Goal: Answer question/provide support: Share knowledge or assist other users

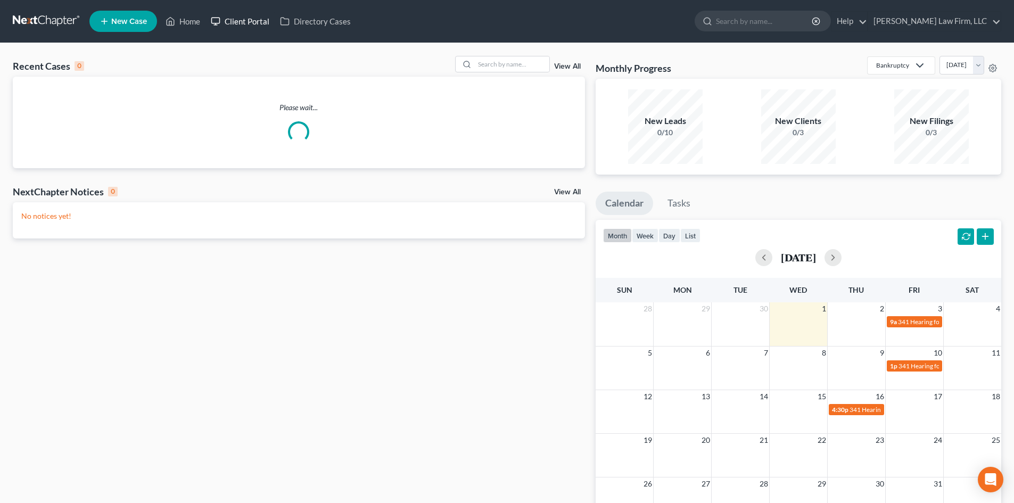
click at [254, 22] on link "Client Portal" at bounding box center [240, 21] width 69 height 19
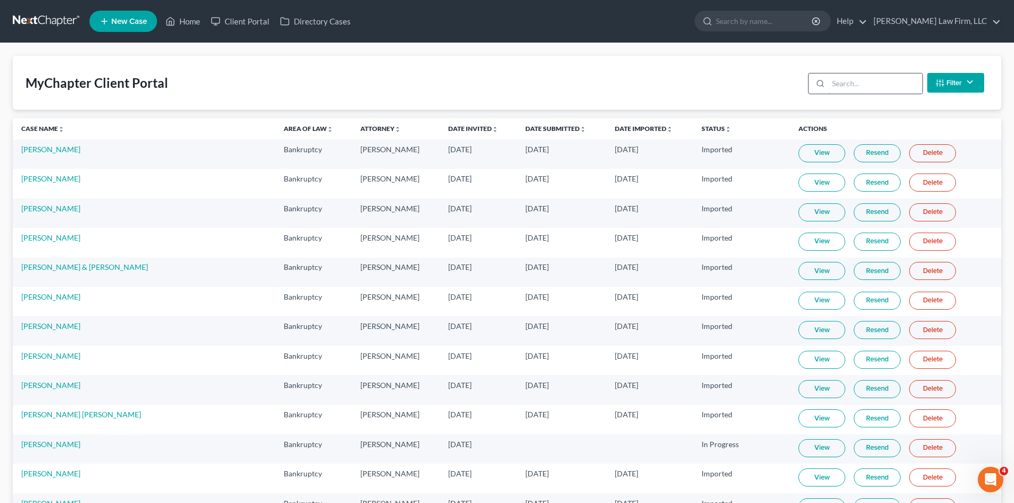
click at [882, 82] on input "search" at bounding box center [875, 83] width 94 height 20
click at [797, 27] on input "search" at bounding box center [764, 21] width 97 height 20
click at [873, 84] on input "search" at bounding box center [875, 83] width 94 height 20
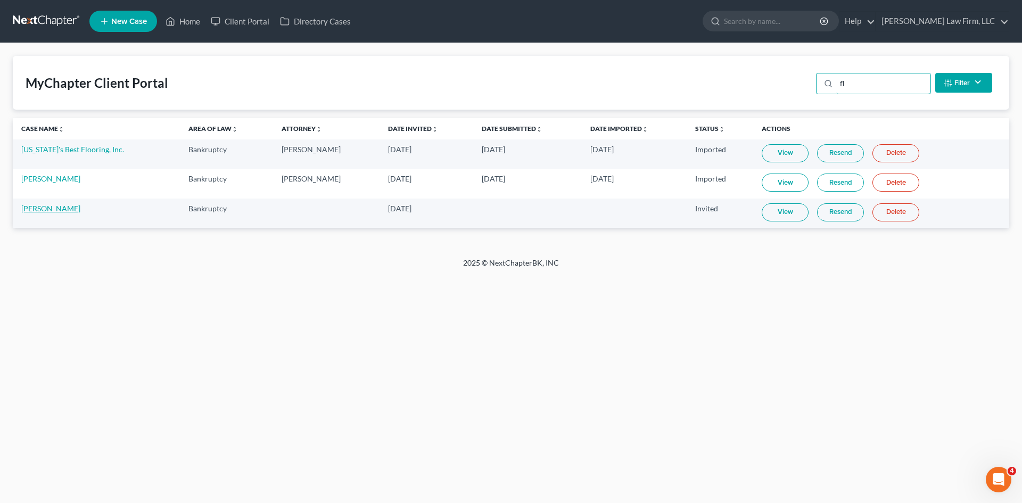
type input "fl"
click at [67, 211] on link "[PERSON_NAME]" at bounding box center [50, 208] width 59 height 9
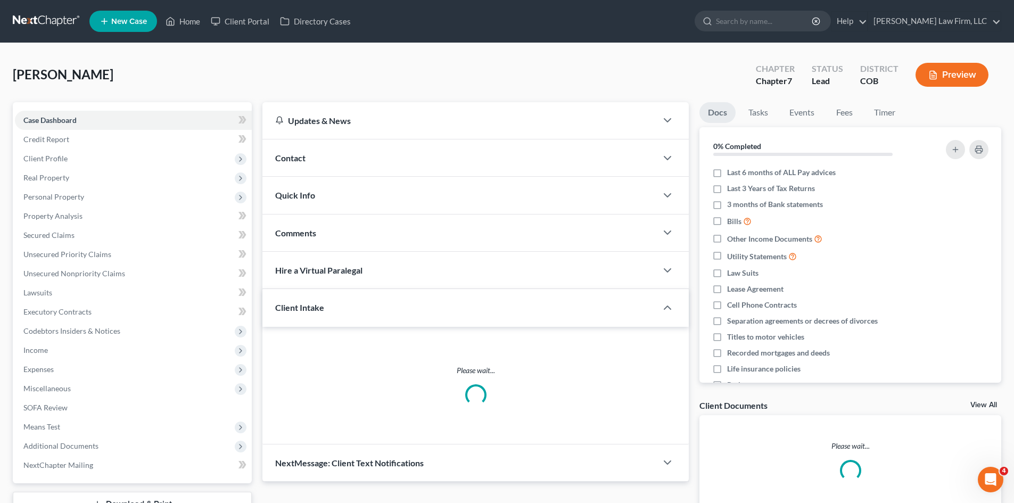
click at [422, 317] on div "Client Intake" at bounding box center [452, 307] width 380 height 37
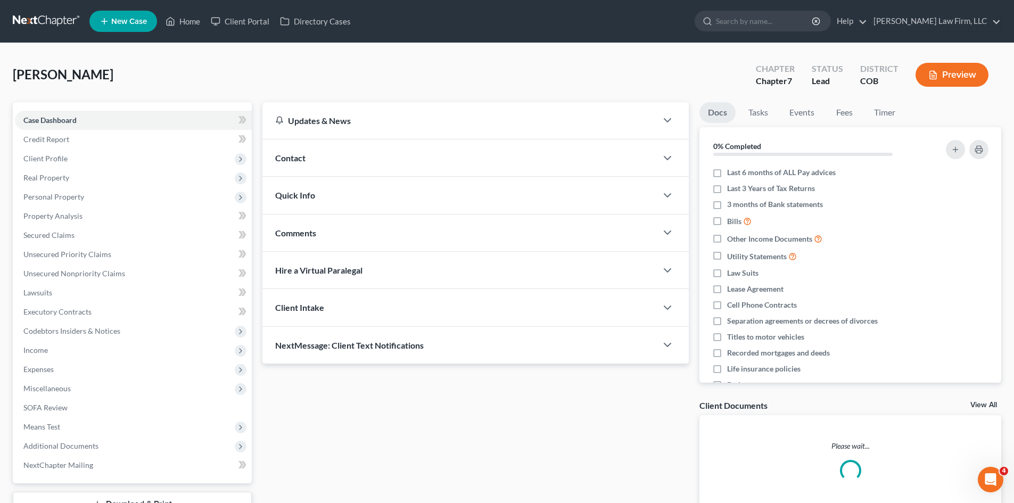
click at [422, 317] on div "Client Intake" at bounding box center [459, 307] width 395 height 37
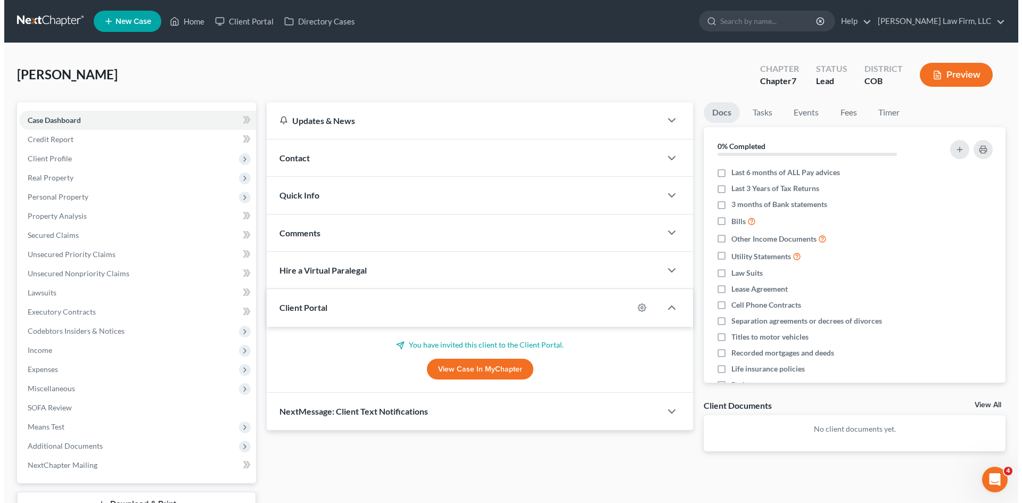
scroll to position [53, 0]
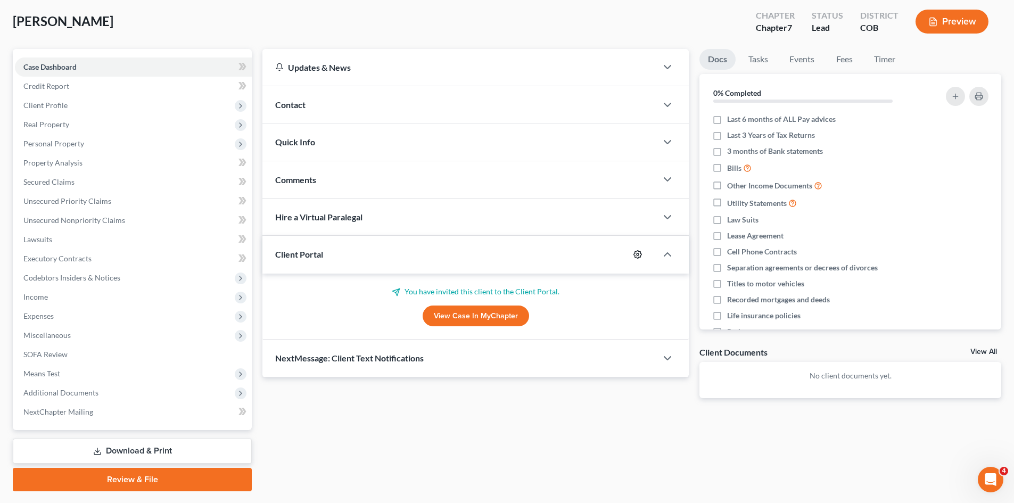
click at [639, 254] on circle "button" at bounding box center [638, 254] width 2 height 2
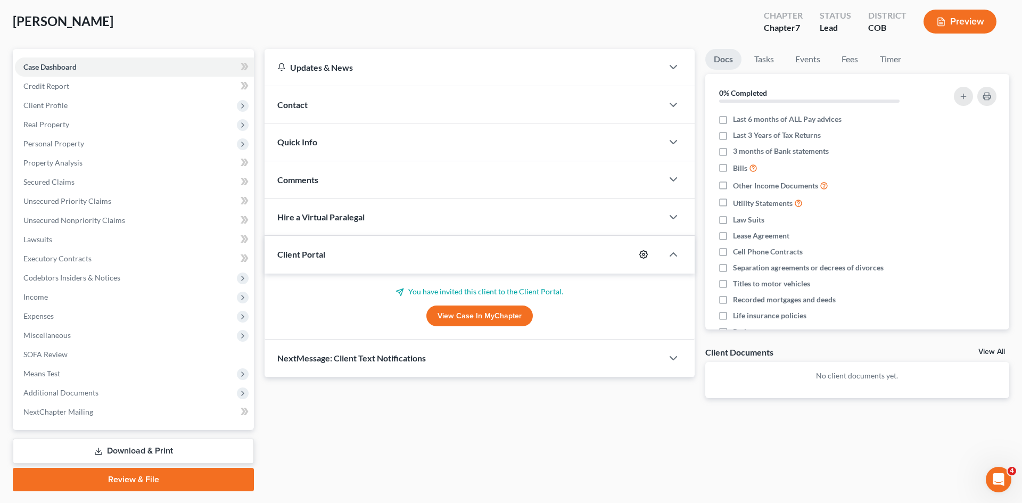
select select "5"
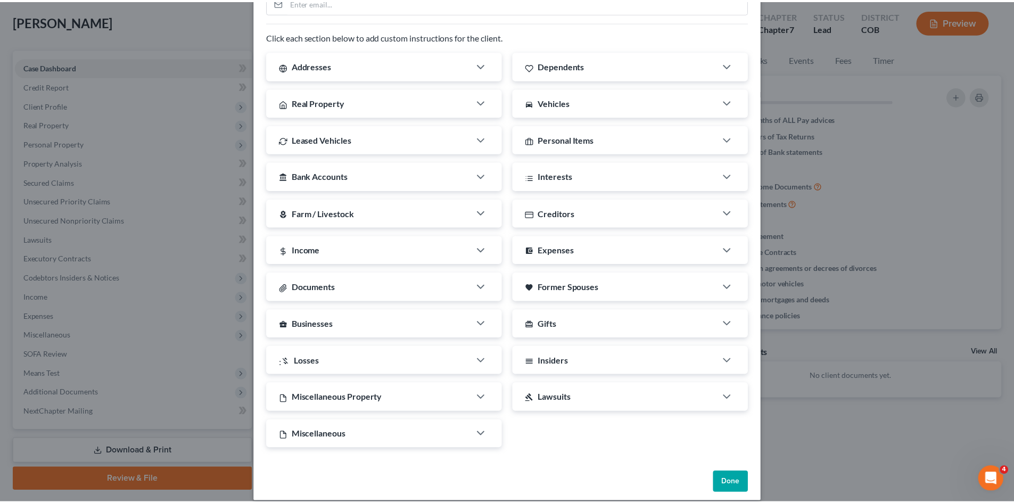
scroll to position [154, 0]
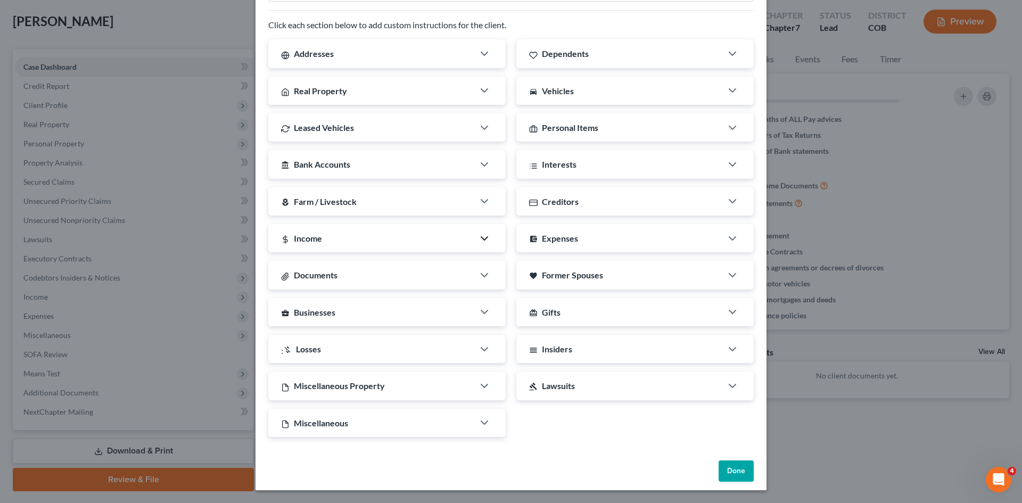
click at [481, 240] on polyline "button" at bounding box center [484, 238] width 6 height 3
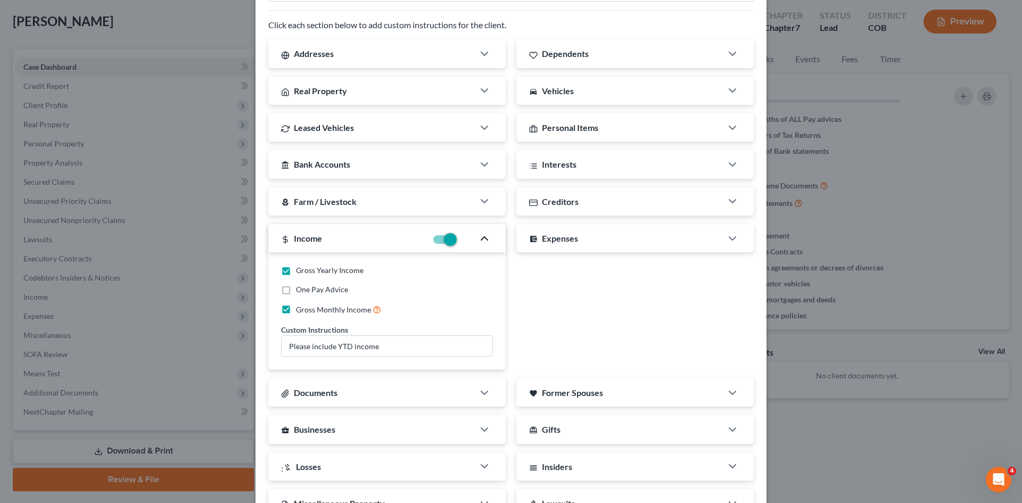
click at [480, 240] on icon "button" at bounding box center [484, 238] width 13 height 13
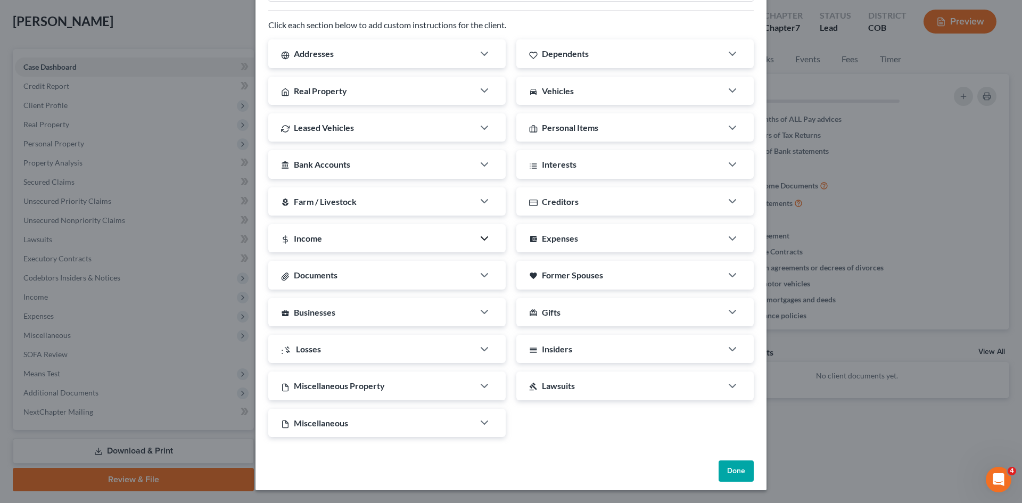
click at [735, 473] on button "Done" at bounding box center [736, 471] width 35 height 21
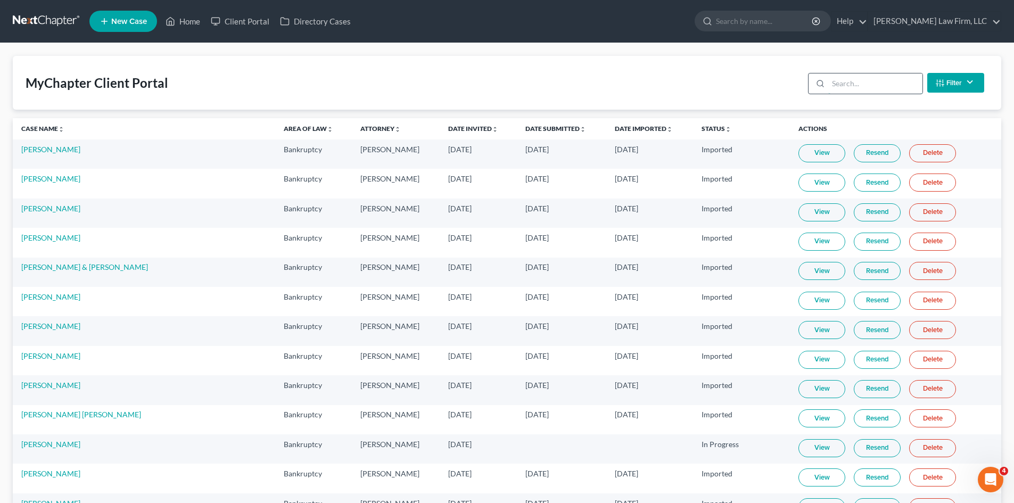
click at [834, 86] on input "search" at bounding box center [875, 83] width 94 height 20
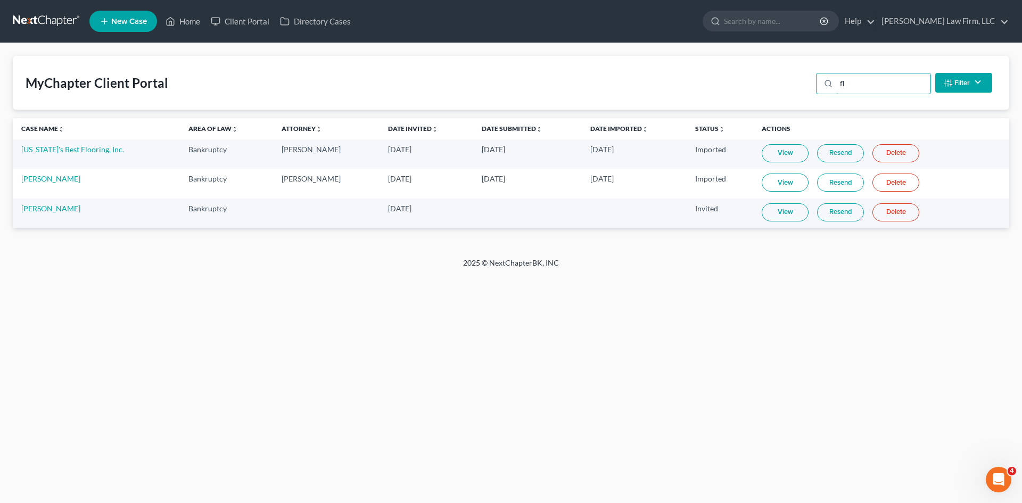
type input "fl"
click at [834, 215] on link "Resend" at bounding box center [840, 212] width 47 height 18
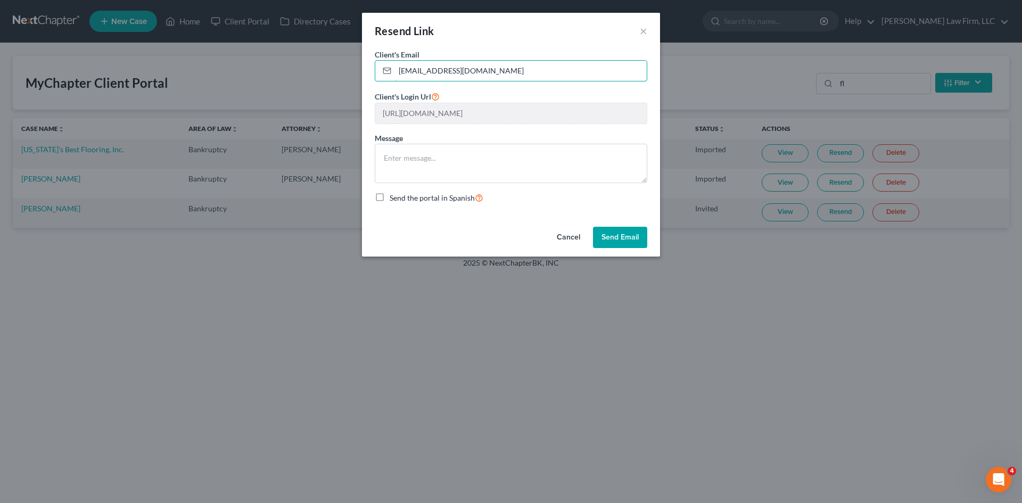
drag, startPoint x: 506, startPoint y: 72, endPoint x: 367, endPoint y: 72, distance: 139.0
click at [367, 72] on div "Client's Email * [EMAIL_ADDRESS][DOMAIN_NAME] Client's Login Url [URL][DOMAIN_N…" at bounding box center [511, 136] width 298 height 174
paste input "[PERSON_NAME][EMAIL_ADDRESS][DOMAIN_NAME]"
type input "[PERSON_NAME][EMAIL_ADDRESS][DOMAIN_NAME]"
click at [622, 236] on button "Send Email" at bounding box center [620, 237] width 54 height 21
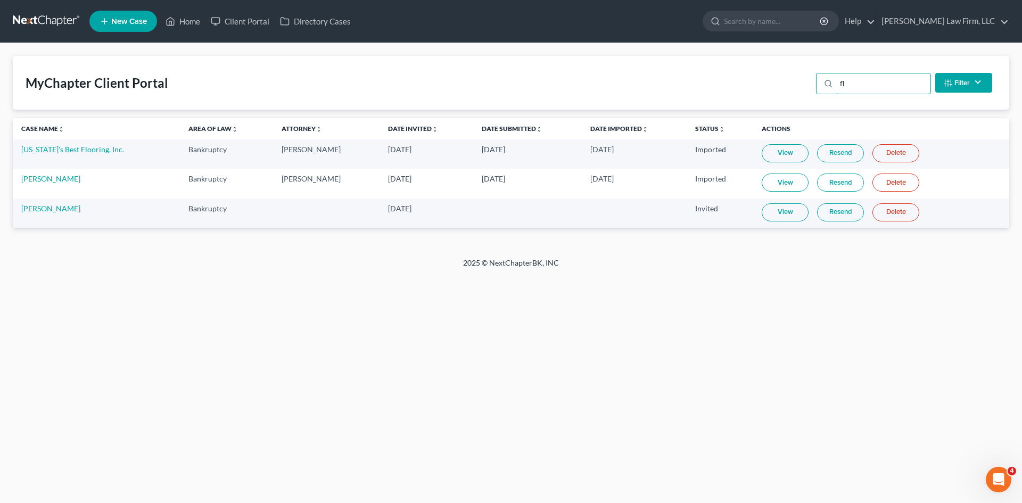
drag, startPoint x: 844, startPoint y: 86, endPoint x: 790, endPoint y: 88, distance: 54.4
click at [790, 88] on div "MyChapter Client Portal fl Filter Status Filter... Invited In Progress Ready To…" at bounding box center [511, 83] width 997 height 54
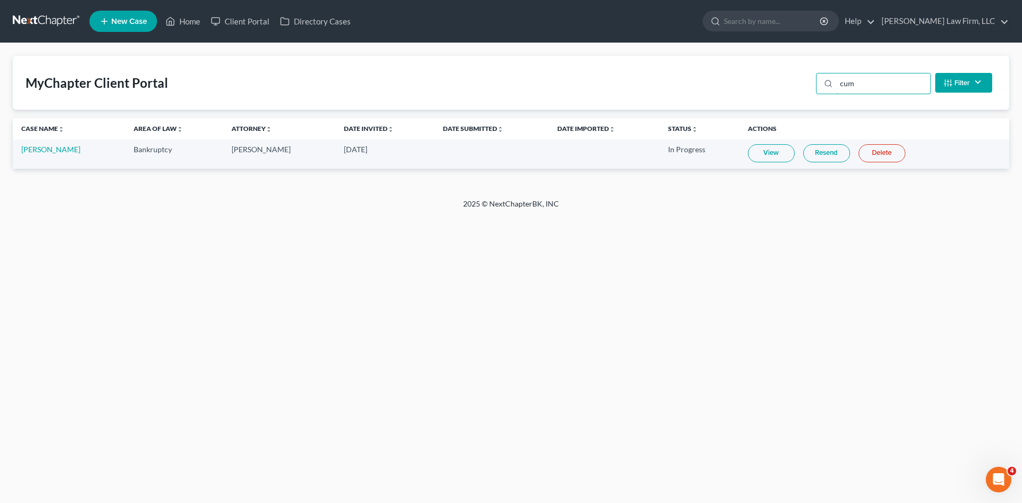
type input "cum"
